Goal: Task Accomplishment & Management: Manage account settings

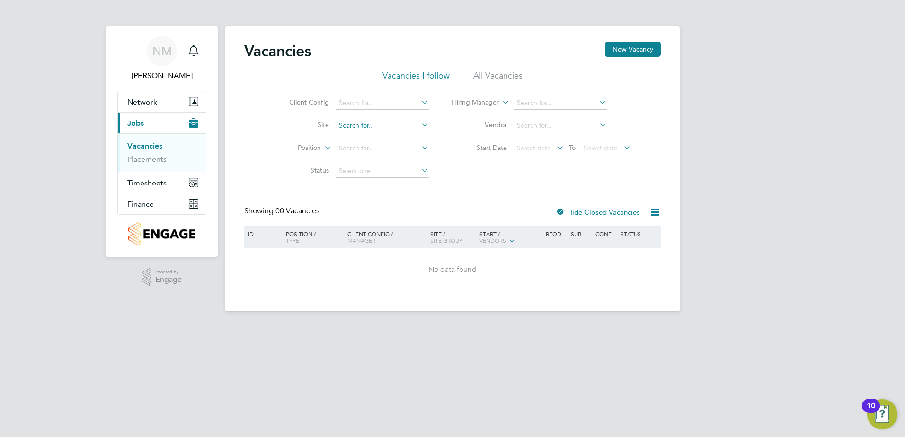
drag, startPoint x: 328, startPoint y: 125, endPoint x: 375, endPoint y: 125, distance: 47.3
click at [350, 122] on li "Site" at bounding box center [352, 126] width 178 height 23
click at [419, 124] on icon at bounding box center [419, 124] width 0 height 13
click at [409, 228] on li "Vistry Works Warr ington" at bounding box center [432, 225] width 195 height 13
type input "Vistry Works [GEOGRAPHIC_DATA]"
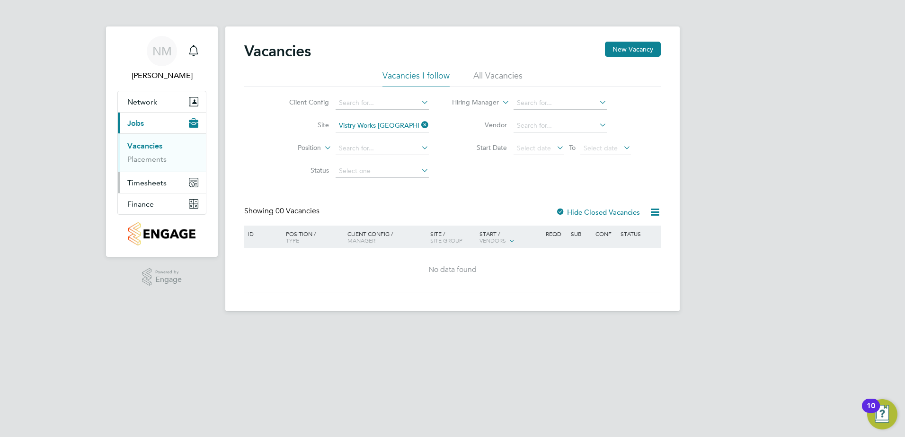
click at [178, 184] on button "Timesheets" at bounding box center [162, 182] width 88 height 21
click at [143, 168] on link "Timesheets" at bounding box center [146, 167] width 39 height 9
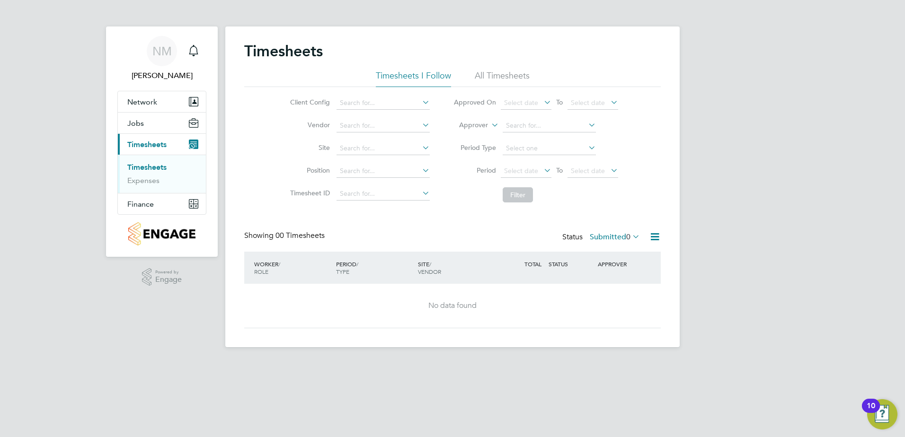
click at [420, 149] on icon at bounding box center [420, 147] width 0 height 13
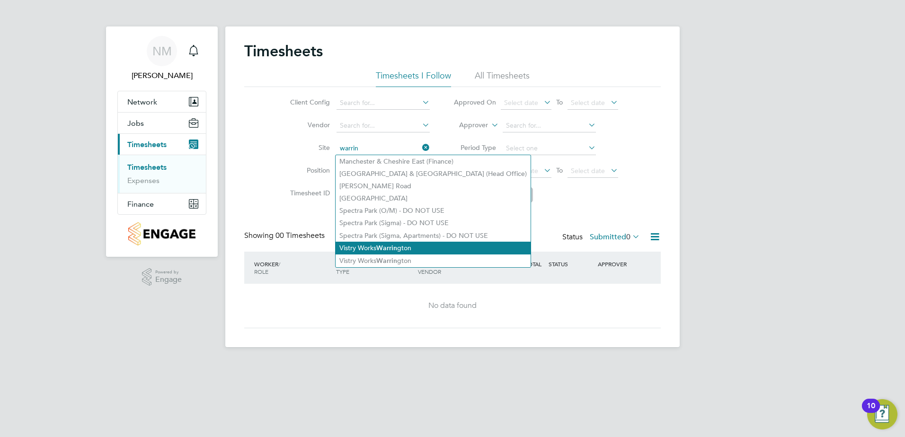
click at [396, 246] on b "Warrin" at bounding box center [386, 248] width 21 height 8
type input "Vistry Works [GEOGRAPHIC_DATA]"
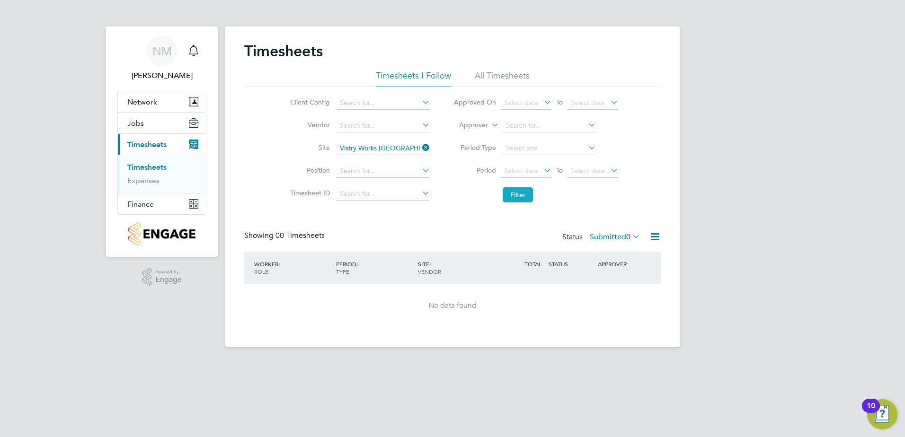
click at [527, 199] on button "Filter" at bounding box center [518, 194] width 30 height 15
click at [607, 234] on label "Submitted 0" at bounding box center [615, 236] width 50 height 9
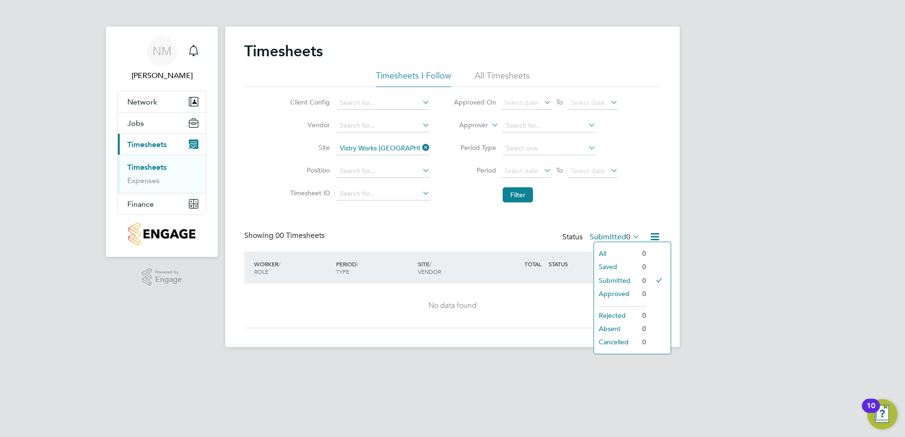
click at [514, 76] on li "All Timesheets" at bounding box center [502, 78] width 55 height 17
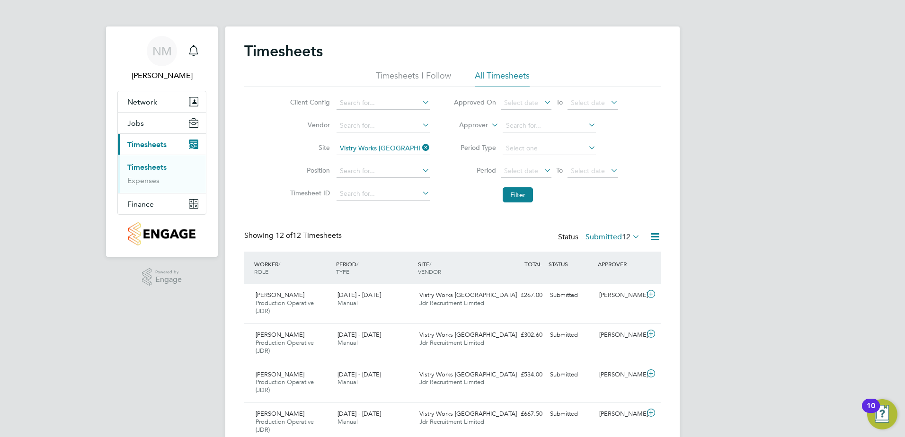
click at [409, 71] on li "Timesheets I Follow" at bounding box center [413, 78] width 75 height 17
